Goal: Task Accomplishment & Management: Manage account settings

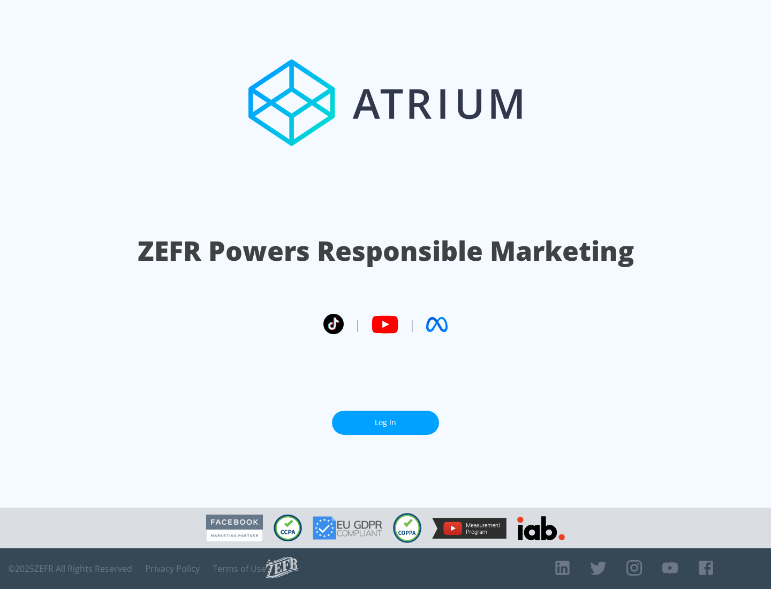
click at [386, 423] on link "Log In" at bounding box center [385, 423] width 107 height 24
